Goal: Task Accomplishment & Management: Use online tool/utility

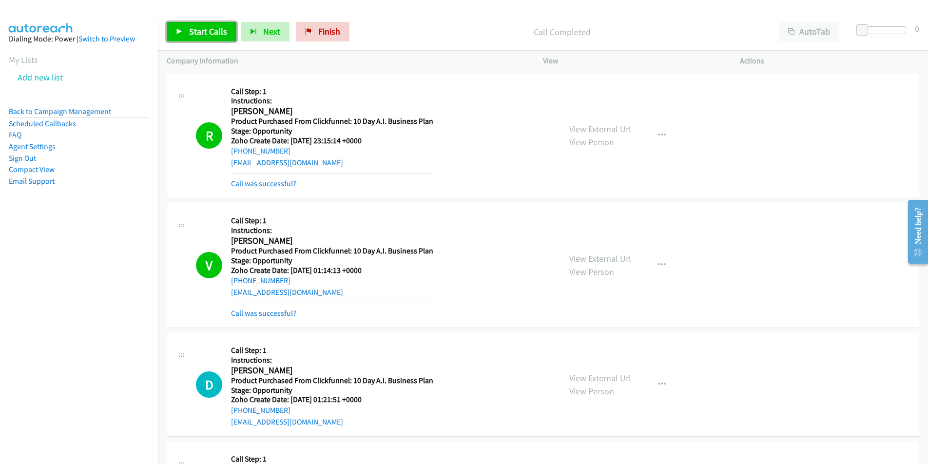
click at [185, 36] on link "Start Calls" at bounding box center [202, 32] width 70 height 20
click at [248, 34] on span "Next" at bounding box center [255, 31] width 17 height 11
click at [308, 34] on span "Finish" at bounding box center [313, 31] width 22 height 11
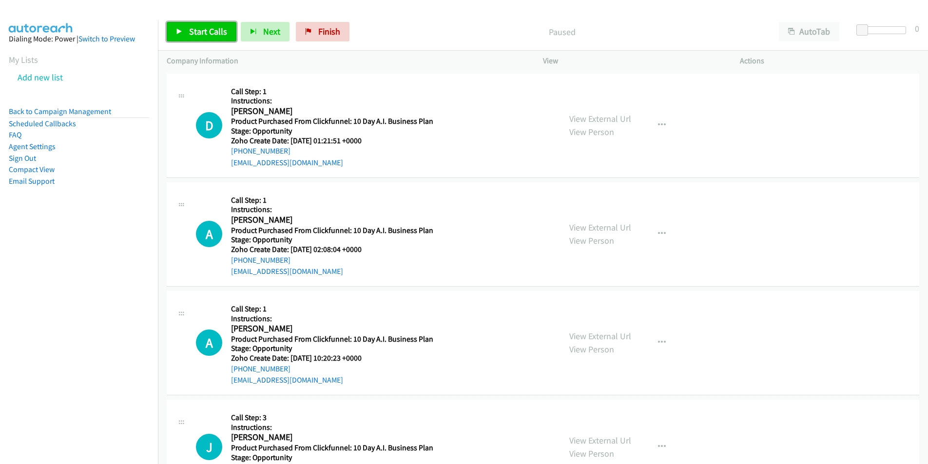
click at [191, 26] on span "Start Calls" at bounding box center [208, 31] width 38 height 11
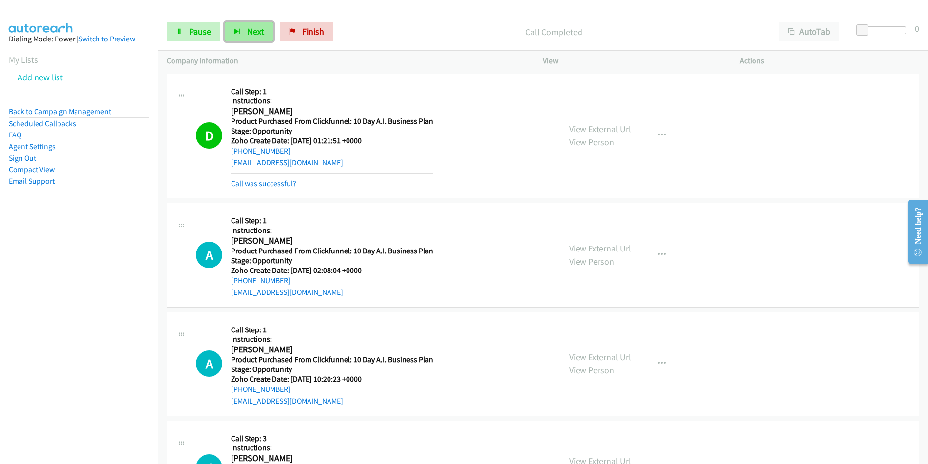
click at [249, 33] on span "Next" at bounding box center [255, 31] width 17 height 11
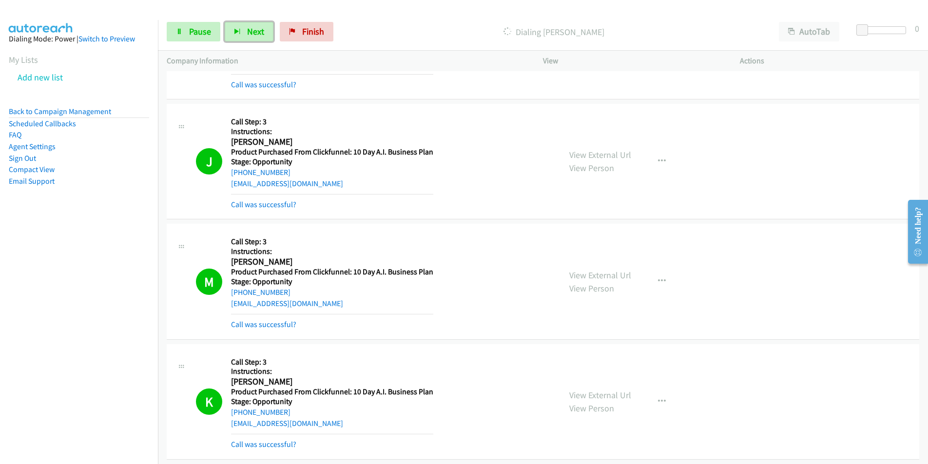
scroll to position [675, 0]
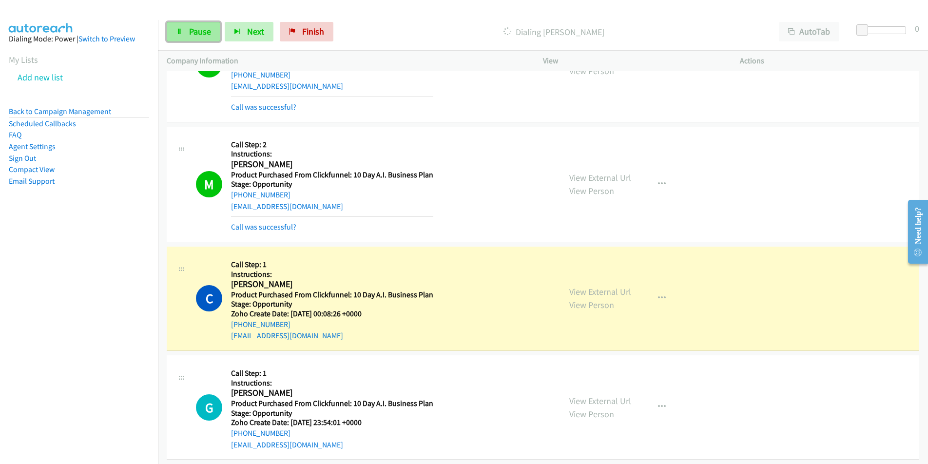
click at [204, 30] on span "Pause" at bounding box center [200, 31] width 22 height 11
